Goal: Contribute content

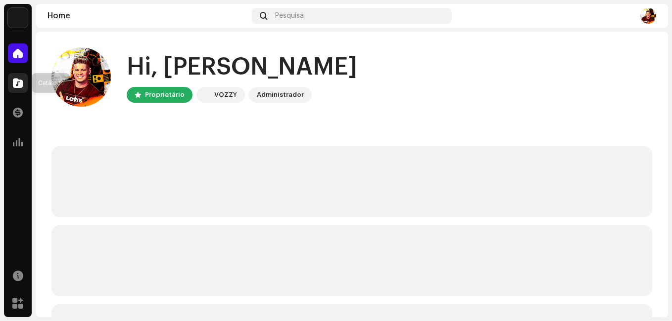
click at [15, 79] on span at bounding box center [18, 83] width 10 height 8
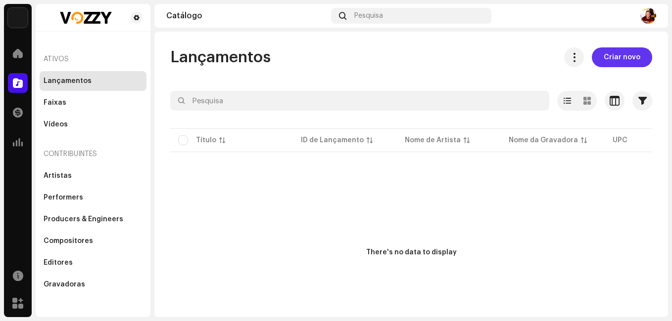
click at [609, 56] on span "Criar novo" at bounding box center [621, 57] width 37 height 20
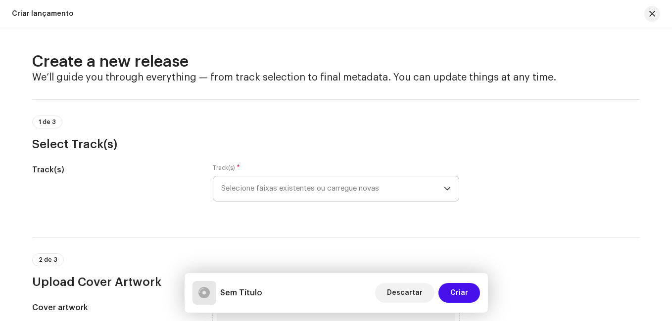
click at [368, 197] on span "Selecione faixas existentes ou carregue novas" at bounding box center [332, 189] width 223 height 25
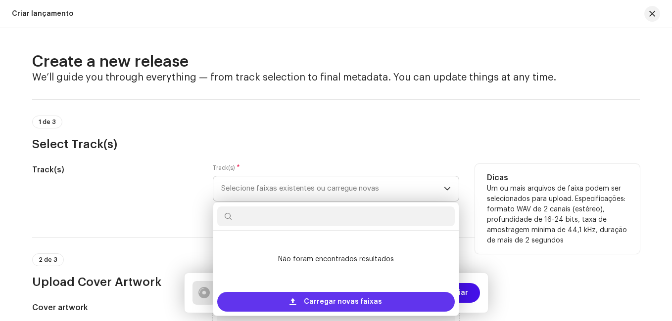
click at [321, 298] on span "Carregar novas faixas" at bounding box center [343, 302] width 78 height 20
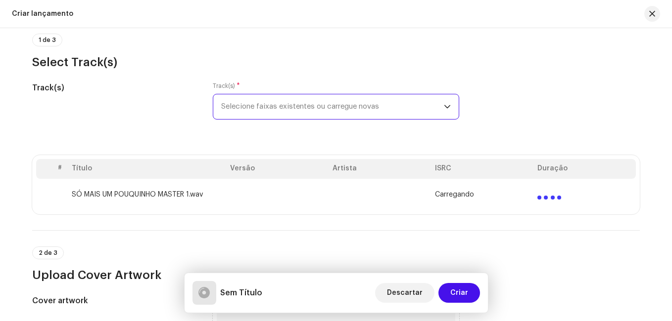
scroll to position [99, 0]
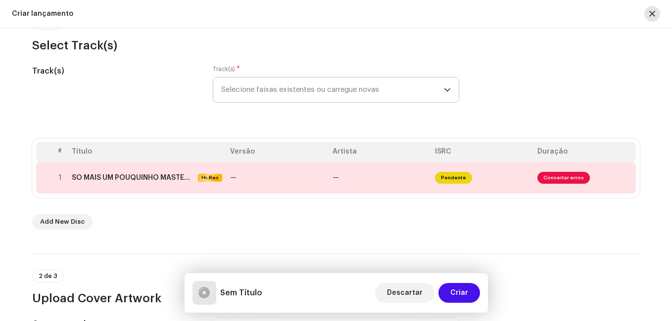
click at [653, 14] on span "button" at bounding box center [652, 14] width 6 height 8
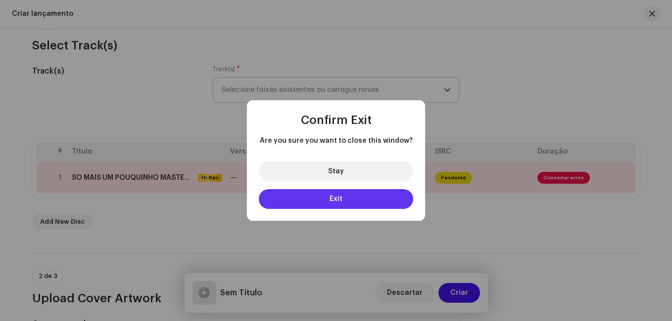
click at [334, 196] on span "Exit" at bounding box center [335, 199] width 13 height 7
